Goal: Transaction & Acquisition: Download file/media

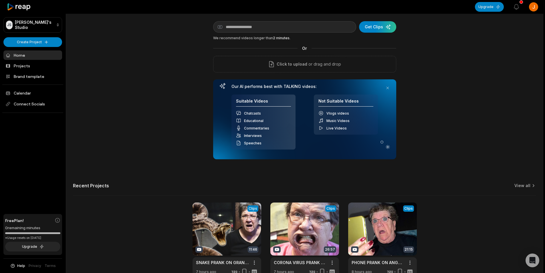
scroll to position [52, 0]
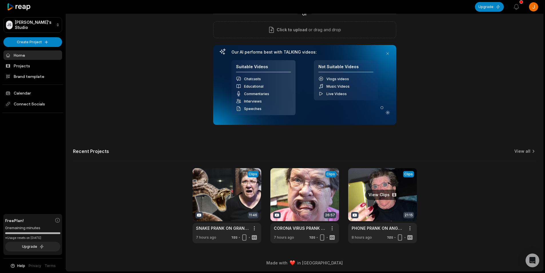
click at [398, 209] on link at bounding box center [382, 205] width 69 height 75
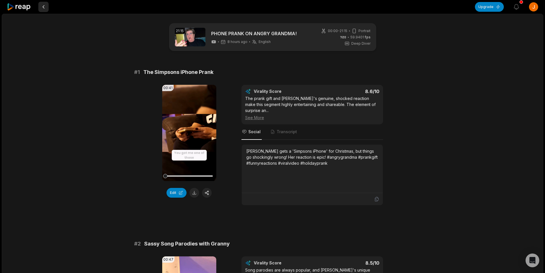
click at [43, 5] on button at bounding box center [43, 7] width 10 height 10
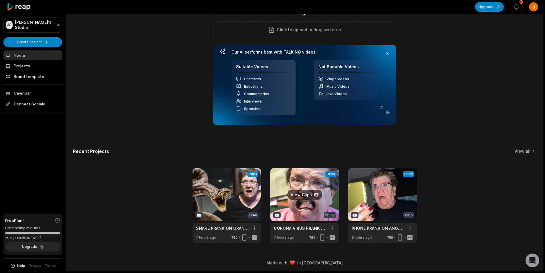
click at [308, 207] on link at bounding box center [304, 205] width 69 height 75
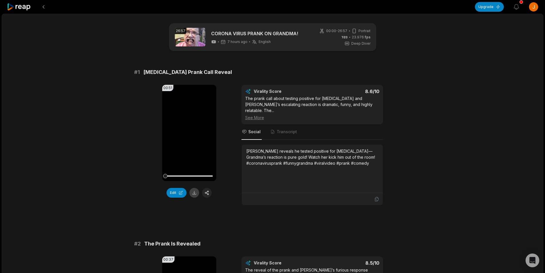
click at [195, 194] on button at bounding box center [194, 193] width 10 height 10
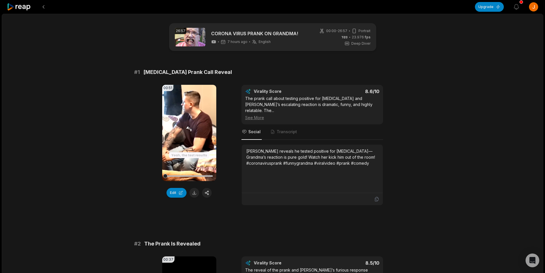
scroll to position [29, 0]
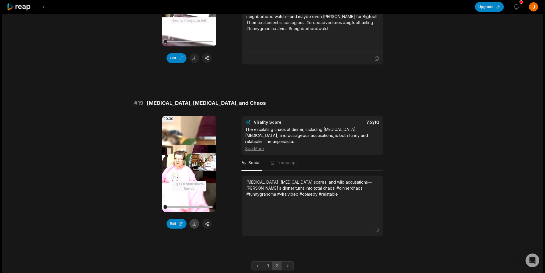
click at [194, 228] on button at bounding box center [194, 224] width 10 height 10
click at [42, 6] on button at bounding box center [43, 7] width 10 height 10
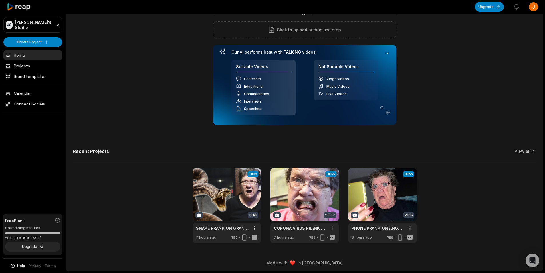
scroll to position [52, 0]
click at [223, 213] on link at bounding box center [227, 205] width 69 height 75
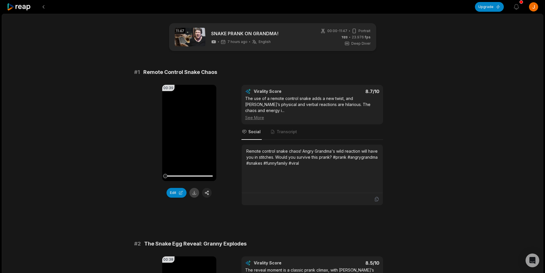
click at [195, 192] on button at bounding box center [194, 193] width 10 height 10
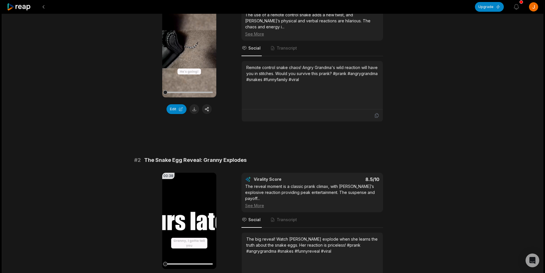
scroll to position [143, 0]
